Goal: Navigation & Orientation: Go to known website

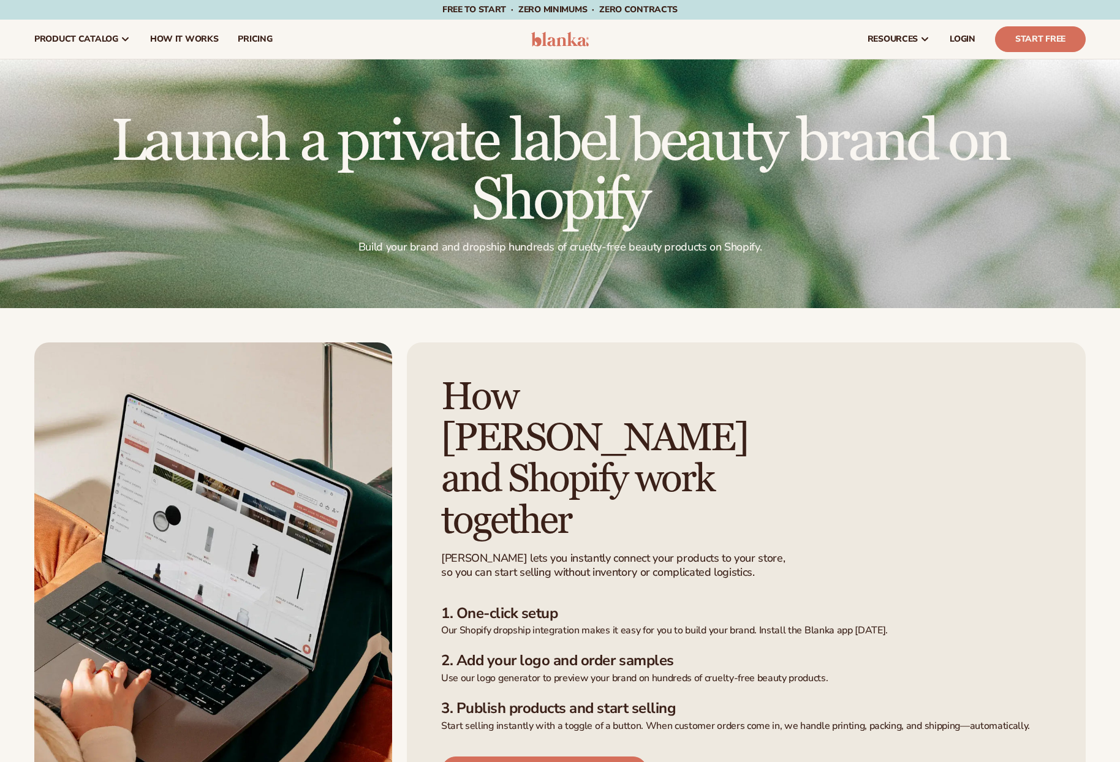
click at [559, 43] on img at bounding box center [560, 39] width 58 height 15
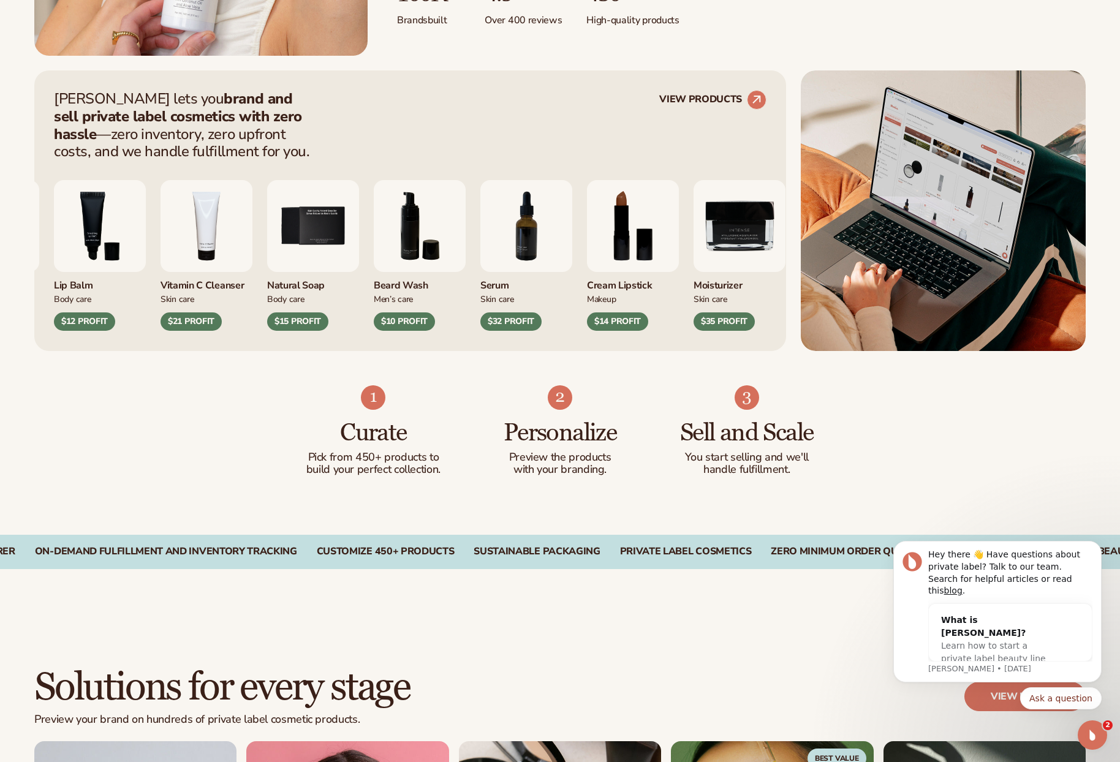
scroll to position [458, 0]
